Goal: Transaction & Acquisition: Download file/media

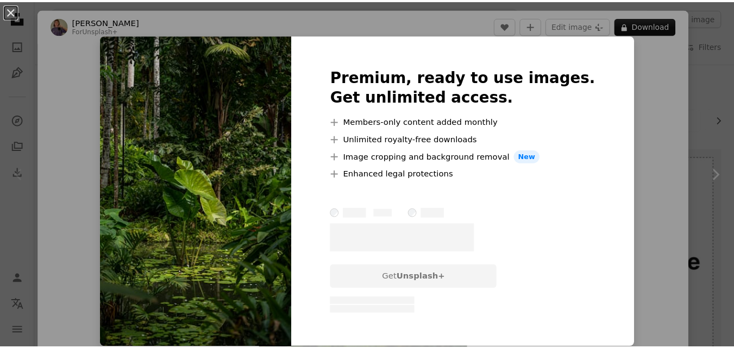
scroll to position [109, 0]
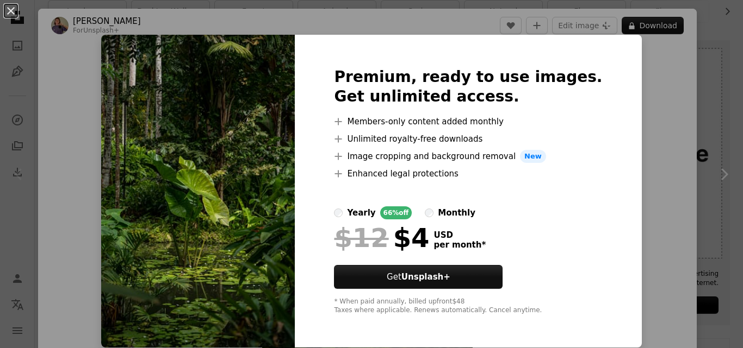
click at [631, 102] on div "An X shape Premium, ready to use images. Get unlimited access. A plus sign Memb…" at bounding box center [371, 174] width 743 height 348
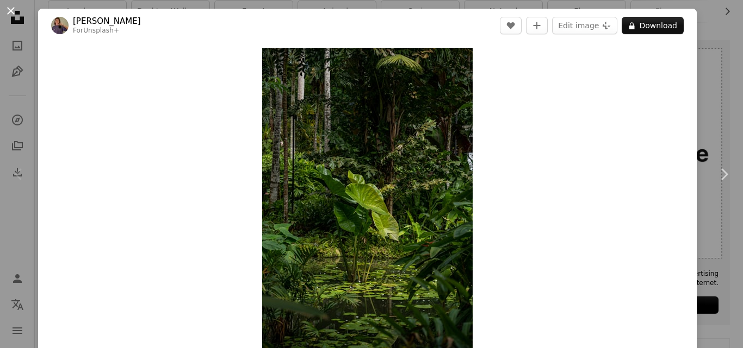
click at [10, 13] on button "An X shape" at bounding box center [10, 10] width 13 height 13
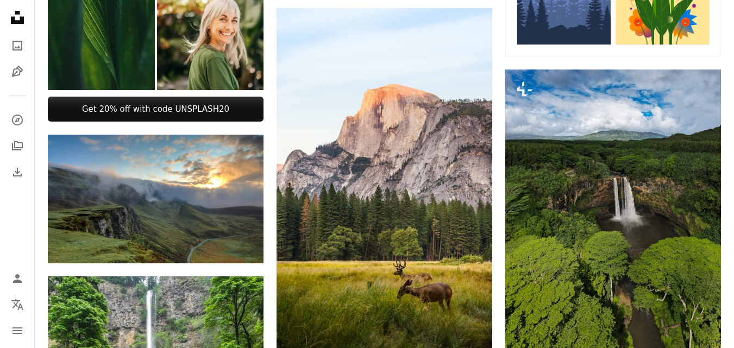
scroll to position [652, 0]
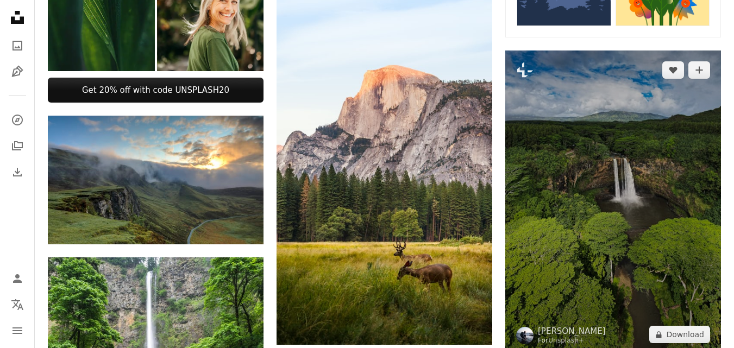
click at [609, 226] on img at bounding box center [614, 203] width 216 height 304
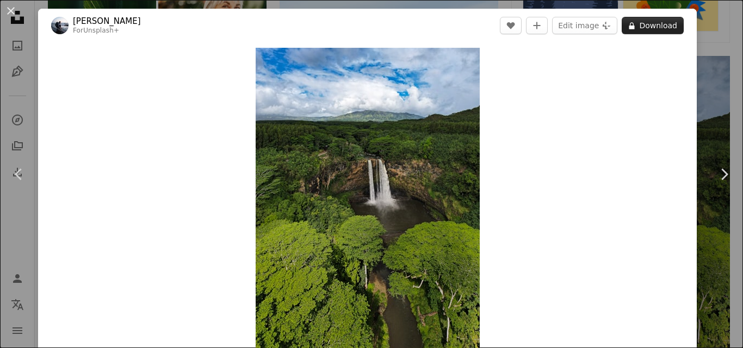
click at [651, 23] on button "A lock Download" at bounding box center [652, 25] width 62 height 17
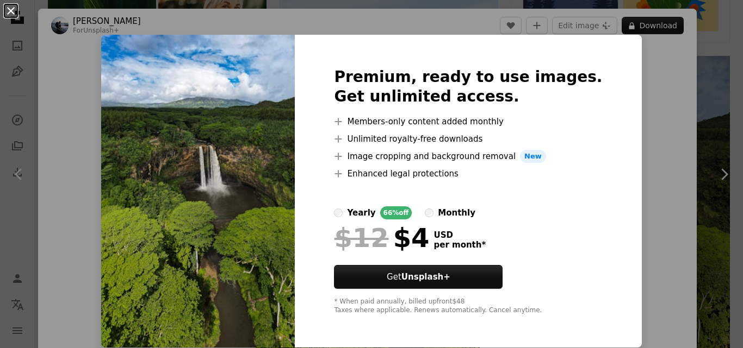
click at [16, 11] on button "An X shape" at bounding box center [10, 10] width 13 height 13
